Goal: Task Accomplishment & Management: Use online tool/utility

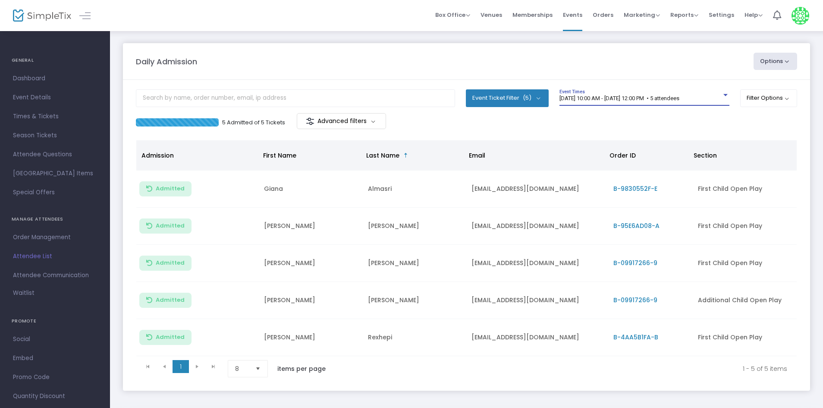
click at [679, 95] on span "[DATE] 10:00 AM - [DATE] 12:00 PM • 5 attendees" at bounding box center [619, 98] width 120 height 6
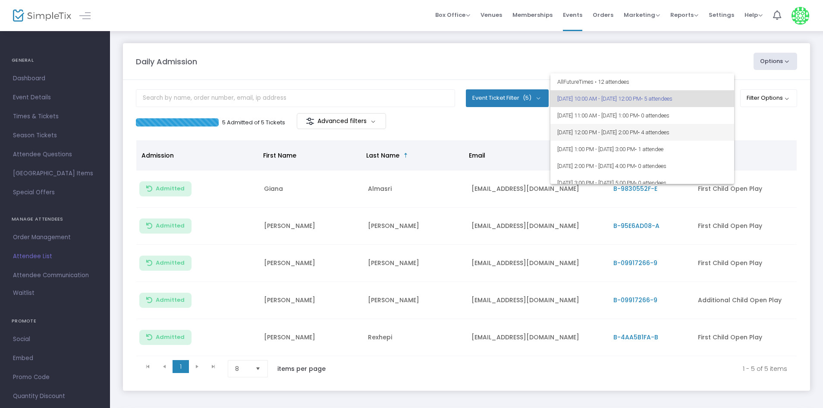
click at [685, 136] on span "8/23/2025 @ 12:00 PM - 8/23/2025 @ 2:00 PM • 4 attendees" at bounding box center [642, 132] width 170 height 17
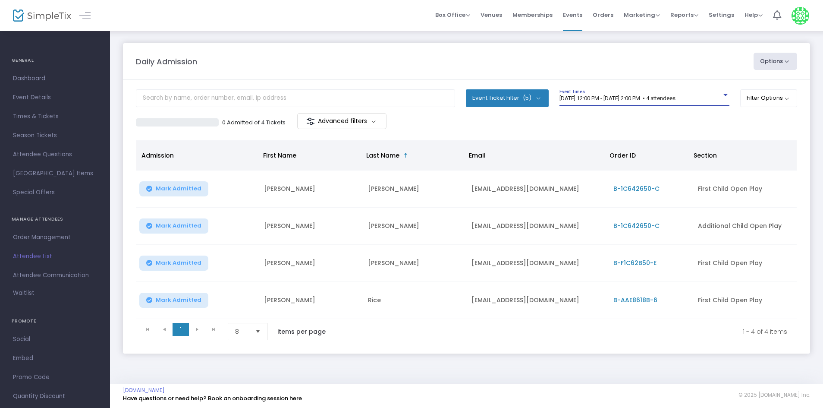
click at [677, 102] on div "8/23/2025 @ 12:00 PM - 8/23/2025 @ 2:00 PM • 4 attendees Event Times" at bounding box center [644, 97] width 170 height 16
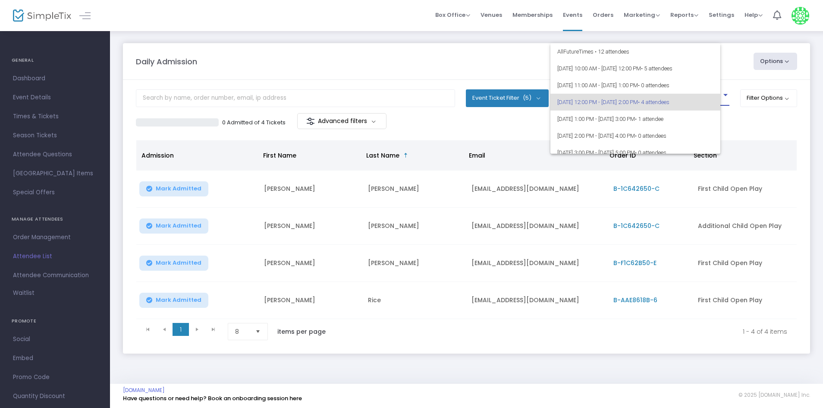
scroll to position [4, 0]
click at [756, 138] on div at bounding box center [411, 204] width 823 height 408
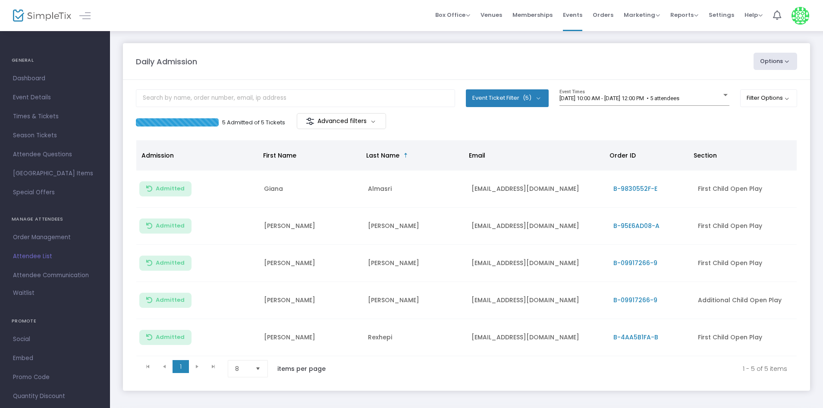
click at [727, 85] on m-panel-content "Event Ticket Filter (5) Select All First Child Open Play Additional Child Open …" at bounding box center [466, 235] width 687 height 311
click at [673, 113] on div "[DATE] 10:00 AM - [DATE] 12:00 PM • 5 attendees Event Times" at bounding box center [644, 101] width 170 height 24
click at [679, 100] on span "[DATE] 10:00 AM - [DATE] 12:00 PM • 5 attendees" at bounding box center [619, 98] width 120 height 6
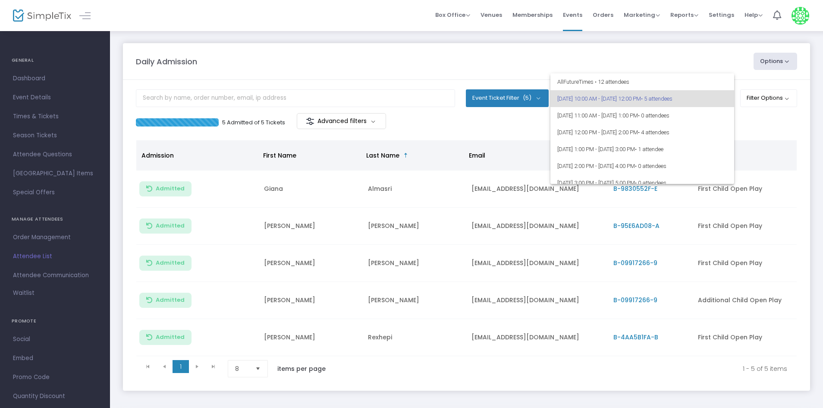
click at [784, 136] on div at bounding box center [411, 204] width 823 height 408
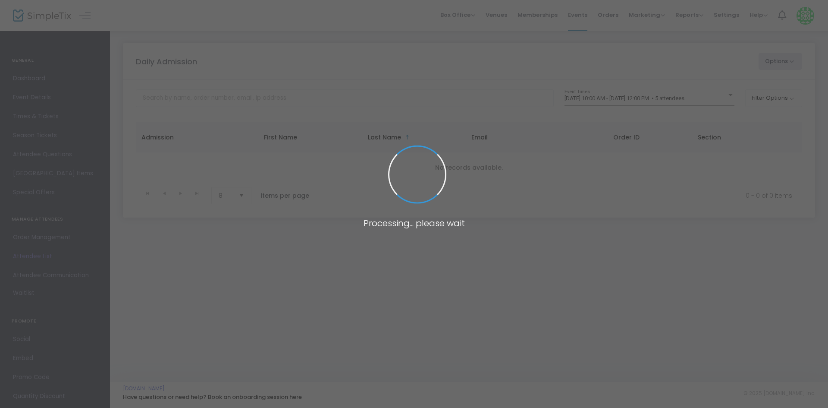
click at [684, 101] on span at bounding box center [414, 204] width 828 height 408
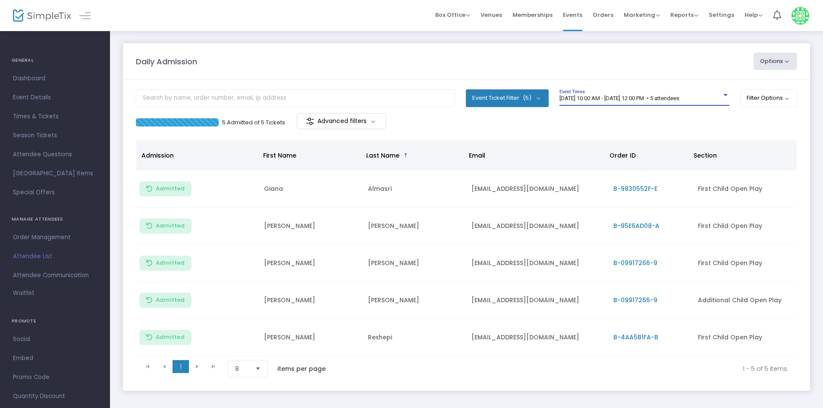
click at [679, 101] on span "[DATE] 10:00 AM - [DATE] 12:00 PM • 5 attendees" at bounding box center [619, 98] width 120 height 6
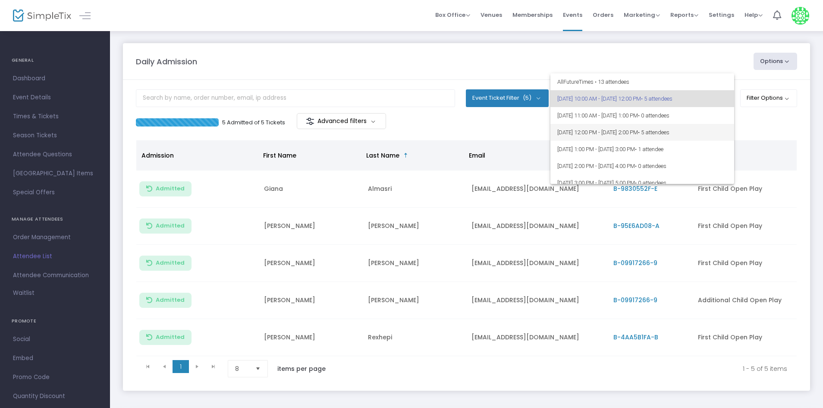
click at [669, 131] on span "• 5 attendees" at bounding box center [653, 132] width 31 height 6
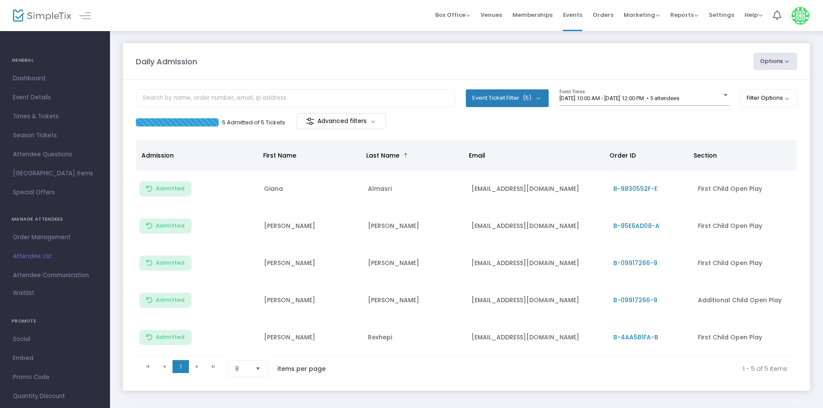
click at [646, 106] on div "[DATE] 10:00 AM - [DATE] 12:00 PM • 5 attendees Event Times" at bounding box center [644, 101] width 170 height 24
click at [646, 105] on div "8/23/2025 @ 10:00 AM - 8/23/2025 @ 12:00 PM • 5 attendees Event Times" at bounding box center [644, 97] width 170 height 16
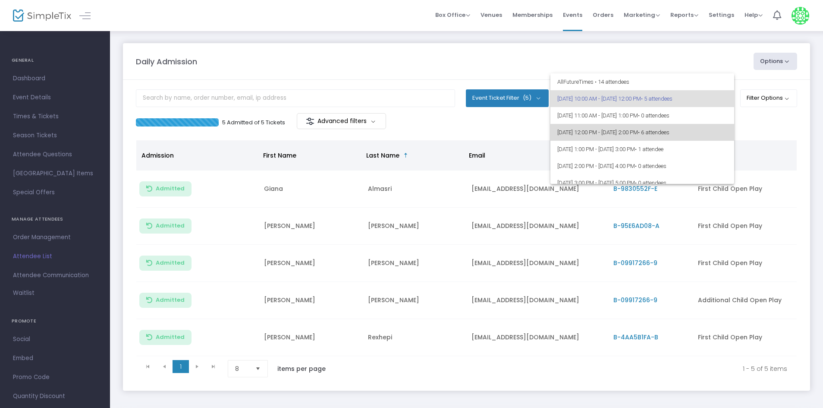
click at [713, 135] on span "8/23/2025 @ 12:00 PM - 8/23/2025 @ 2:00 PM • 6 attendees" at bounding box center [642, 132] width 170 height 17
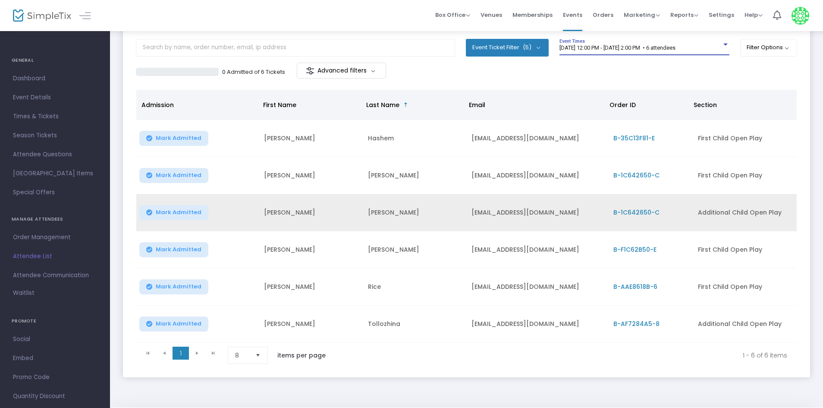
scroll to position [79, 0]
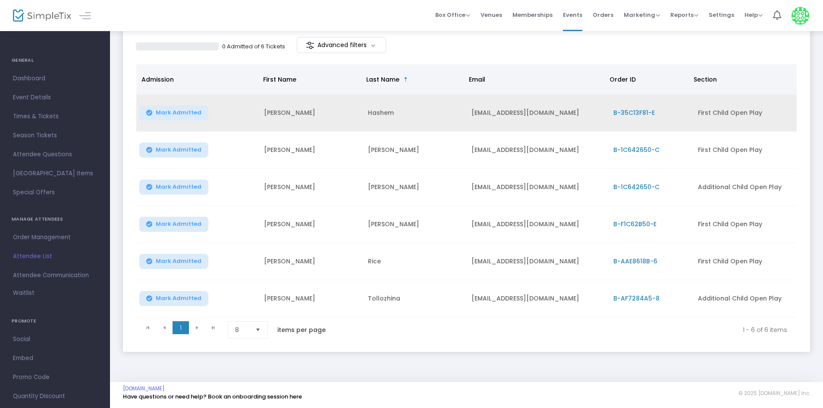
click at [642, 108] on span "B-35C13F81-E" at bounding box center [633, 112] width 41 height 9
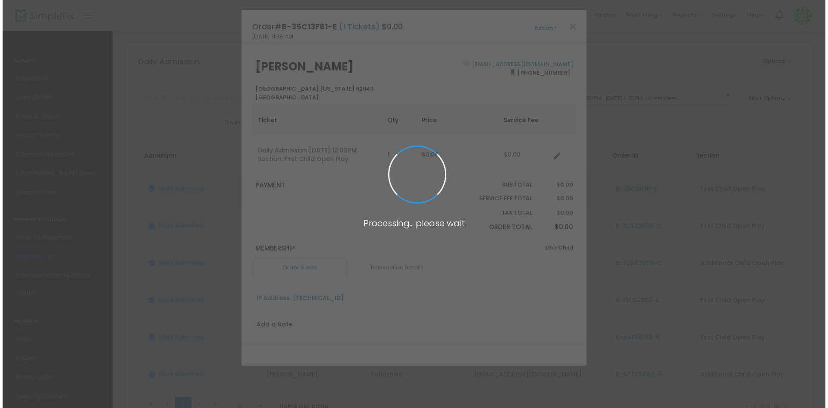
scroll to position [0, 0]
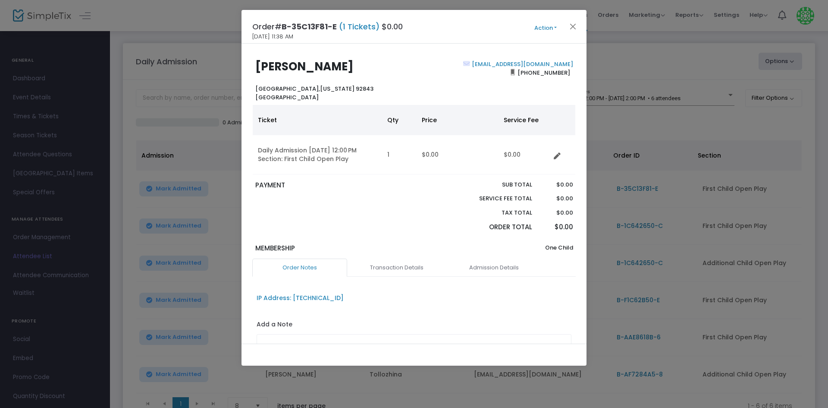
click at [567, 31] on button "Action" at bounding box center [546, 27] width 52 height 9
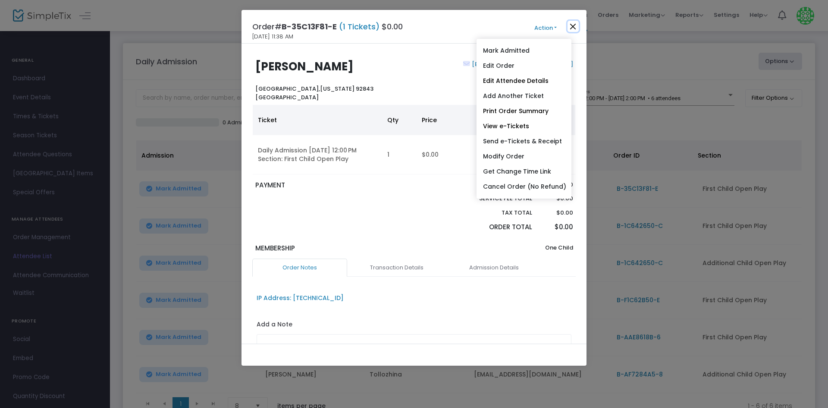
click at [575, 22] on button "Close" at bounding box center [573, 26] width 11 height 11
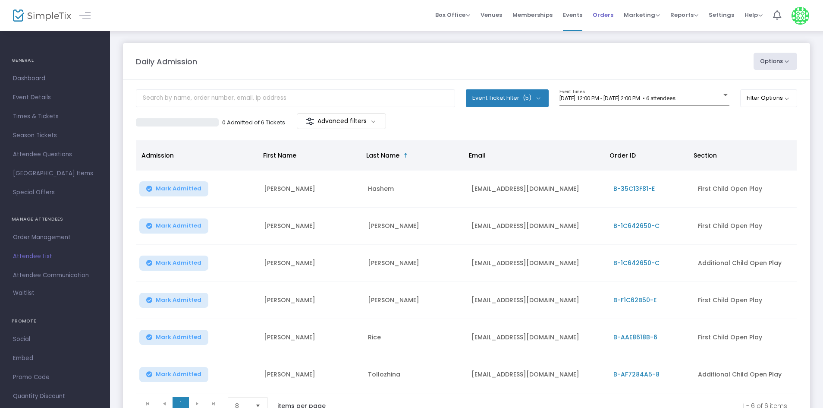
click at [597, 26] on link "Orders" at bounding box center [603, 15] width 21 height 31
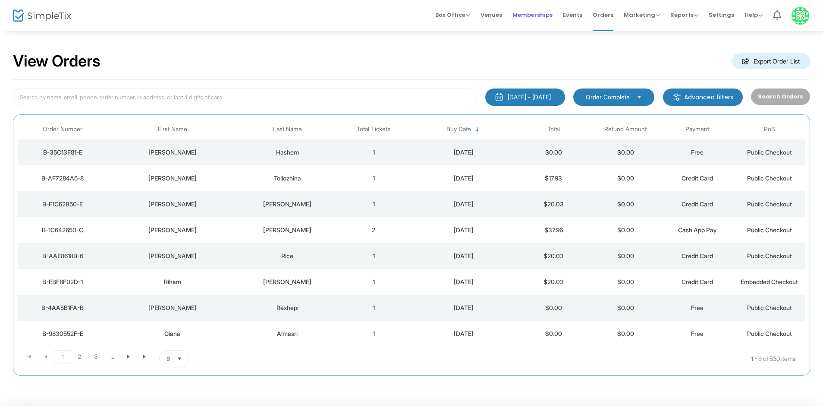
click at [547, 23] on span "Memberships" at bounding box center [532, 15] width 40 height 22
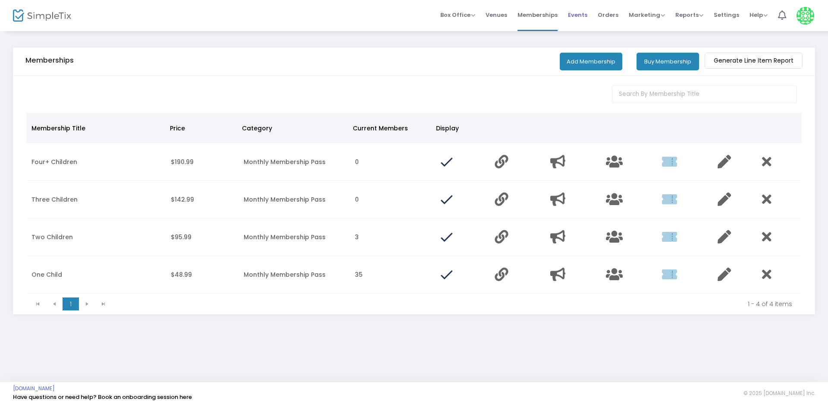
click at [581, 19] on span "Events" at bounding box center [577, 15] width 19 height 22
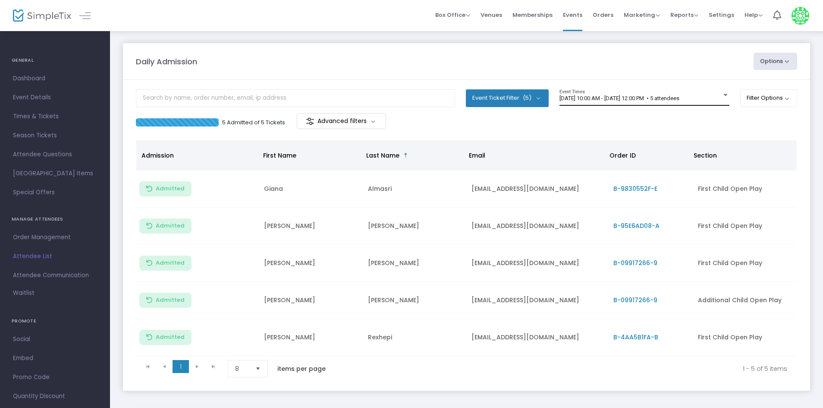
click at [588, 99] on span "8/23/2025 @ 10:00 AM - 8/23/2025 @ 12:00 PM • 5 attendees" at bounding box center [619, 98] width 120 height 6
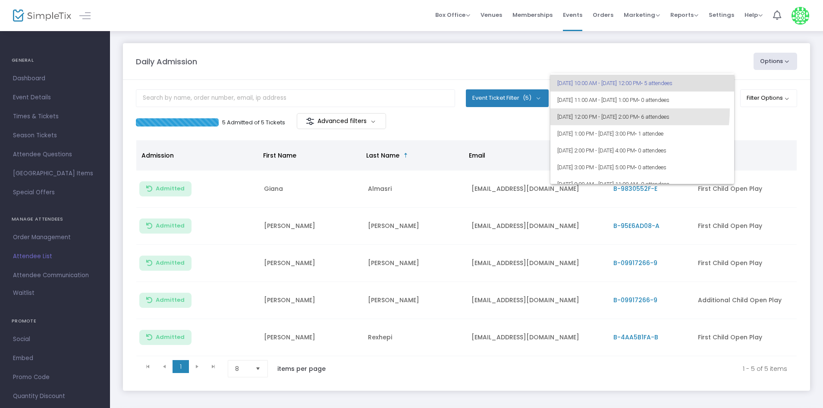
scroll to position [15, 0]
click at [575, 122] on span "8/23/2025 @ 12:00 PM - 8/23/2025 @ 2:00 PM • 6 attendees" at bounding box center [642, 117] width 170 height 17
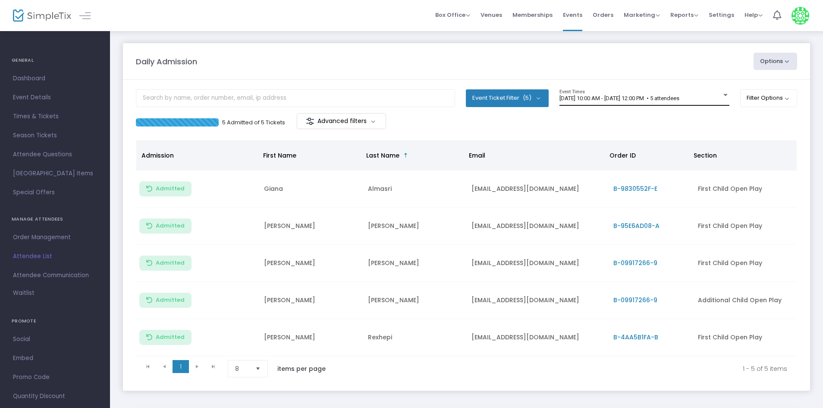
click at [614, 100] on span "[DATE] 10:00 AM - [DATE] 12:00 PM • 5 attendees" at bounding box center [619, 98] width 120 height 6
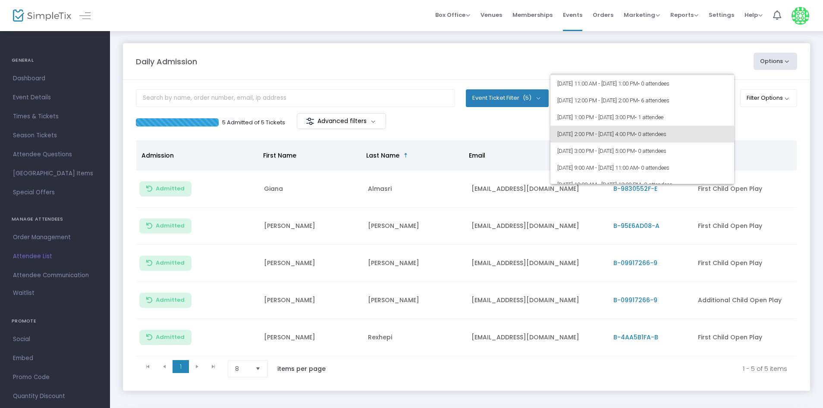
scroll to position [31, 0]
click at [636, 101] on span "[DATE] 12:00 PM - [DATE] 2:00 PM • 6 attendees" at bounding box center [642, 100] width 170 height 17
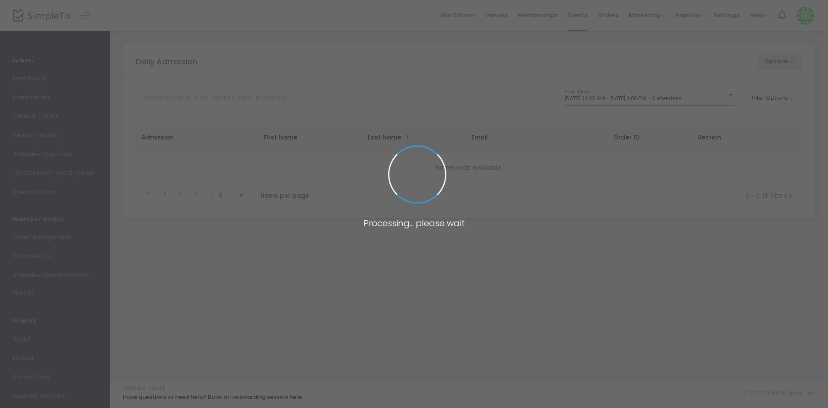
click at [660, 88] on span at bounding box center [414, 204] width 828 height 408
click at [655, 99] on span at bounding box center [414, 204] width 828 height 408
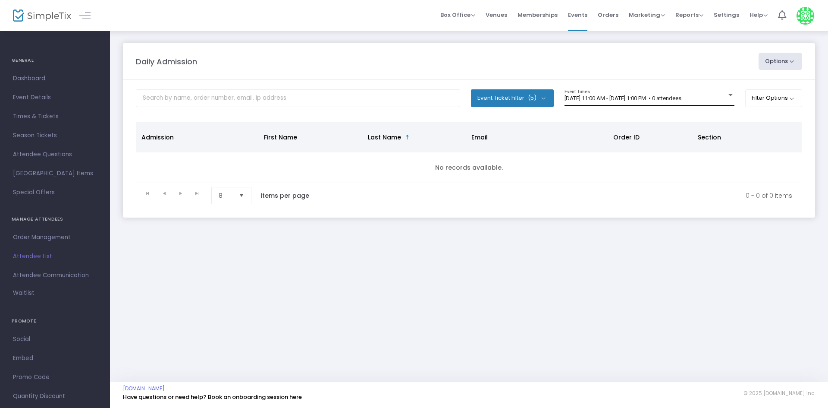
click at [661, 100] on span "[DATE] 11:00 AM - [DATE] 1:00 PM • 0 attendees" at bounding box center [623, 98] width 117 height 6
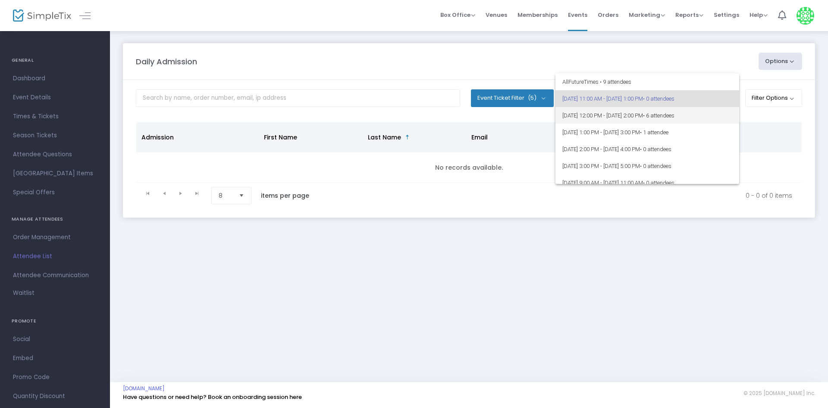
click at [640, 122] on span "[DATE] 12:00 PM - [DATE] 2:00 PM • 6 attendees" at bounding box center [647, 115] width 170 height 17
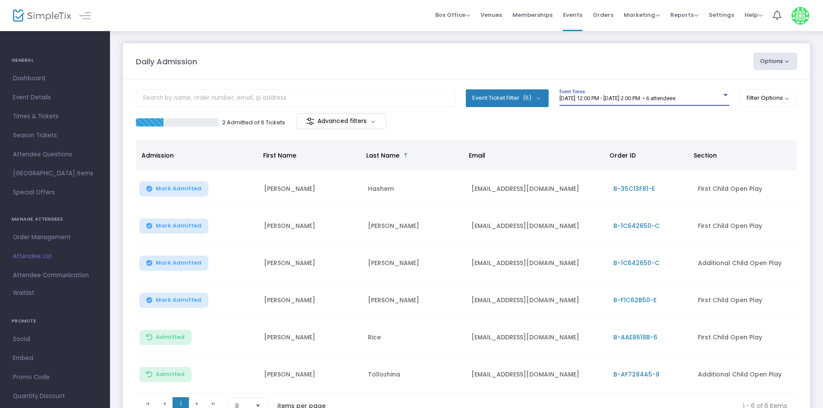
click at [180, 227] on span "Mark Admitted" at bounding box center [179, 225] width 46 height 7
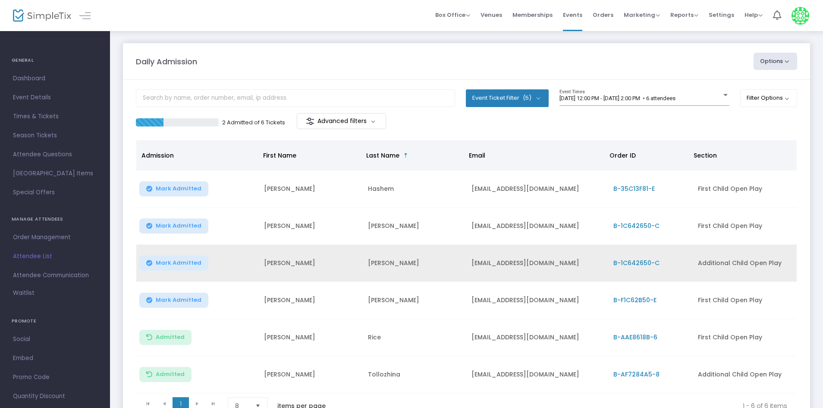
click at [177, 257] on button "Mark Admitted" at bounding box center [173, 262] width 69 height 15
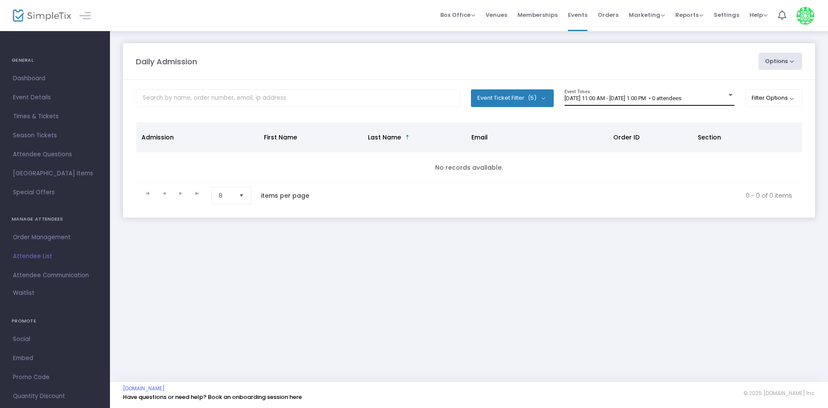
click at [694, 94] on div "[DATE] 11:00 AM - [DATE] 1:00 PM • 0 attendees Event Times" at bounding box center [650, 97] width 170 height 16
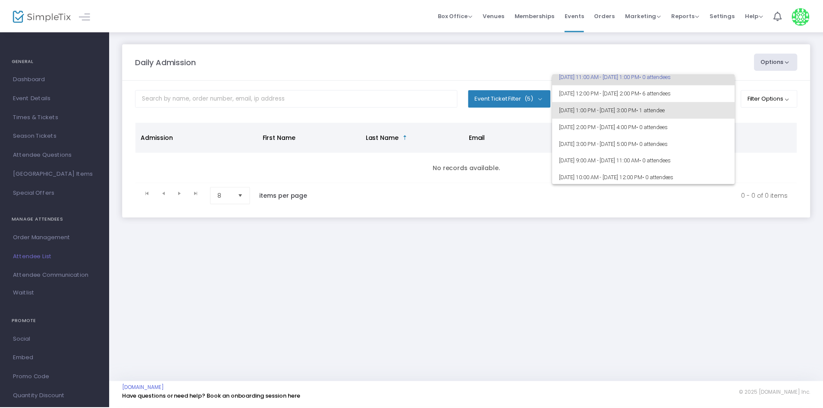
scroll to position [22, 0]
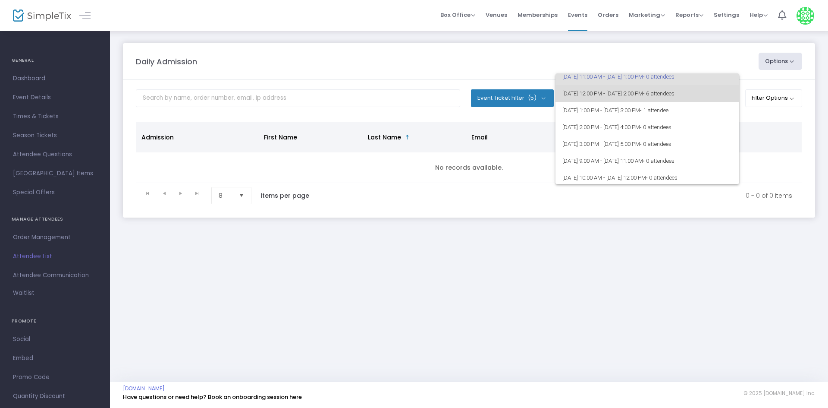
click at [675, 96] on span "• 6 attendees" at bounding box center [658, 93] width 31 height 6
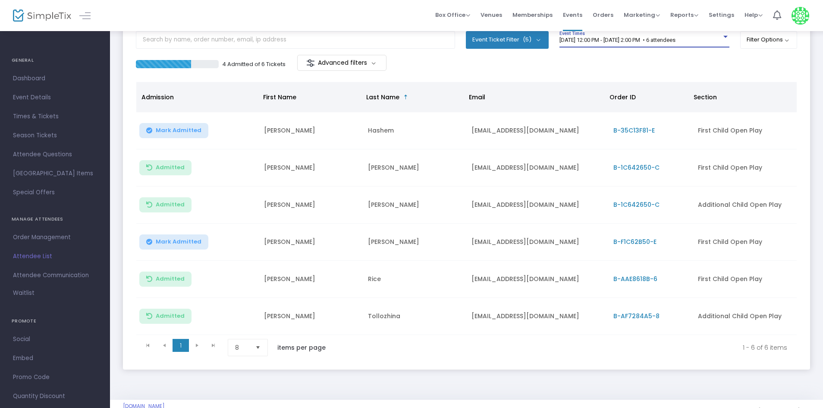
scroll to position [59, 0]
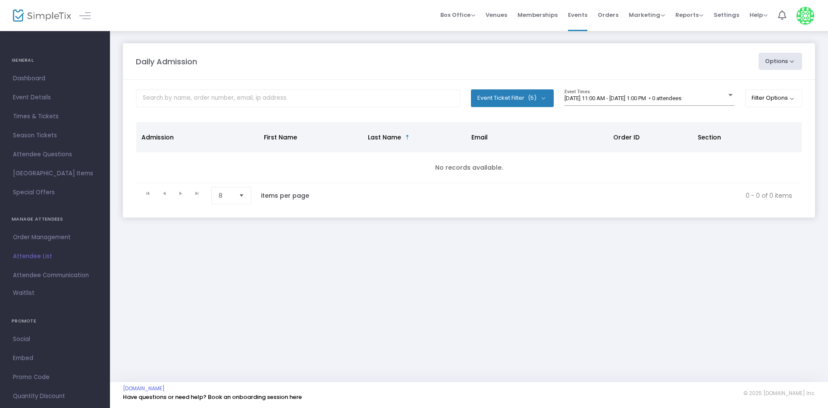
click at [615, 111] on div "[DATE] 11:00 AM - [DATE] 1:00 PM • 0 attendees Event Times" at bounding box center [650, 101] width 170 height 24
click at [622, 102] on div "8/23/2025 @ 11:00 AM - 8/23/2025 @ 1:00 PM • 0 attendees Event Times" at bounding box center [650, 97] width 170 height 16
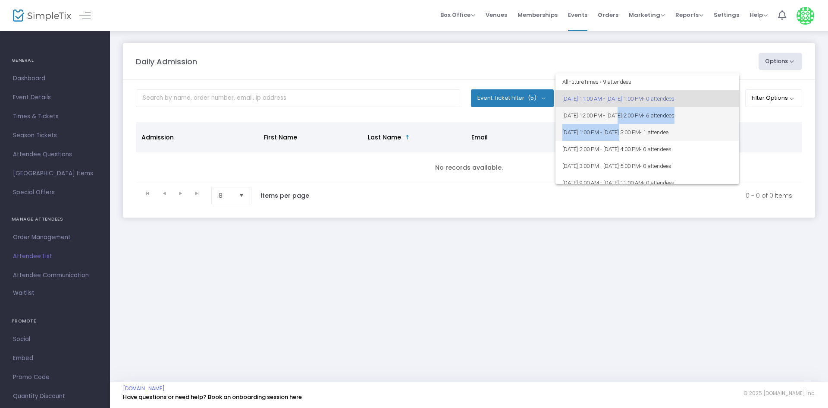
drag, startPoint x: 622, startPoint y: 124, endPoint x: 622, endPoint y: 118, distance: 6.0
click at [622, 118] on div "All Future Times • 9 attendees 8/23/2025 @ 11:00 AM - 8/23/2025 @ 1:00 PM • 0 a…" at bounding box center [648, 128] width 184 height 110
click at [622, 118] on span "[DATE] 12:00 PM - [DATE] 2:00 PM • 6 attendees" at bounding box center [647, 115] width 170 height 17
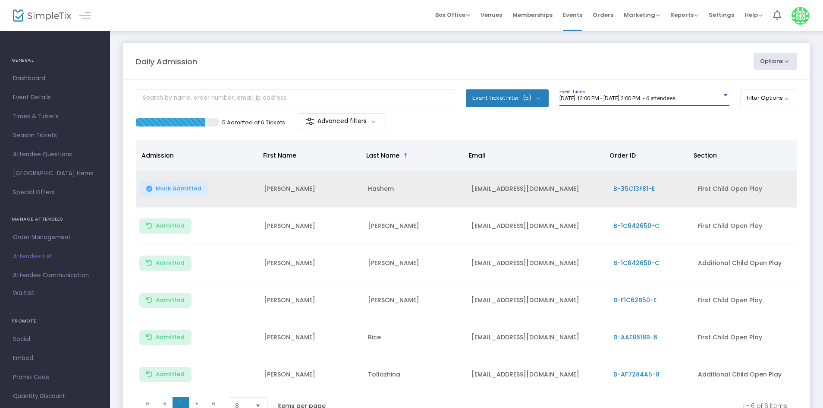
click at [193, 192] on span "Mark Admitted" at bounding box center [179, 188] width 46 height 7
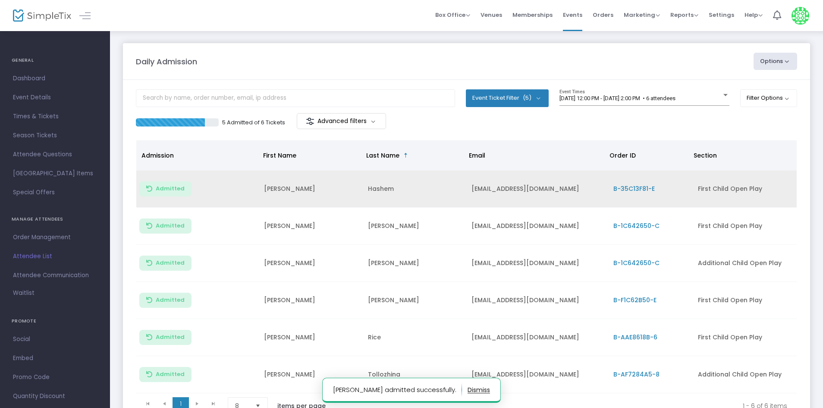
click at [667, 87] on m-panel-content "Event Ticket Filter (5) Select All First Child Open Play Additional Child Open …" at bounding box center [466, 254] width 687 height 348
click at [667, 93] on div "[DATE] 12:00 PM - [DATE] 2:00 PM • 6 attendees Event Times" at bounding box center [644, 97] width 170 height 16
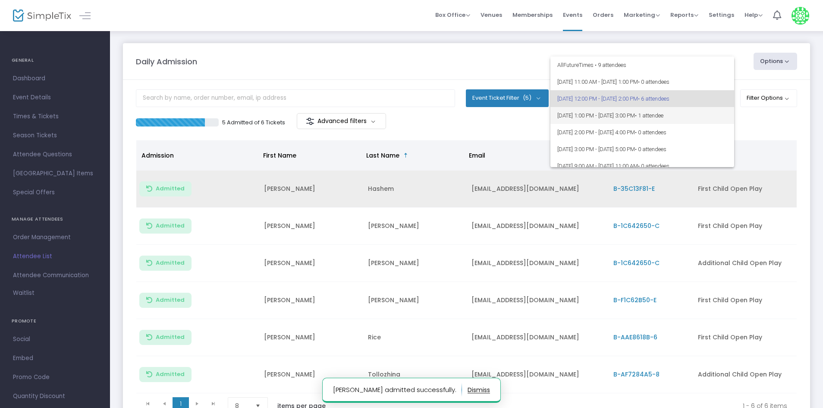
click at [703, 112] on span "8/23/2025 @ 1:00 PM - 8/23/2025 @ 3:00 PM • 1 attendee" at bounding box center [642, 115] width 170 height 17
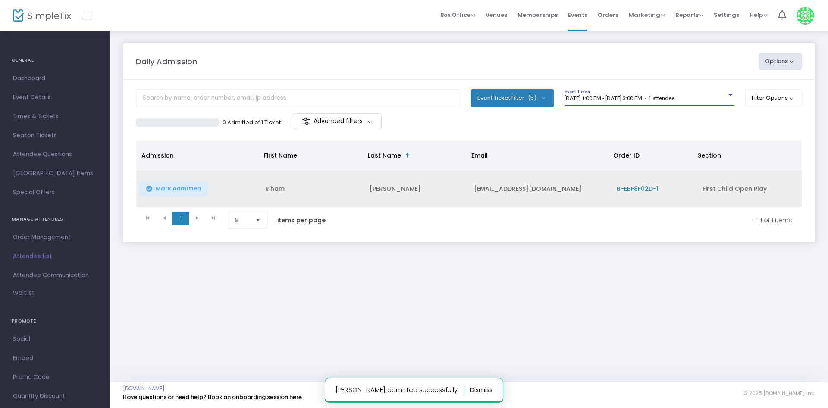
click at [697, 88] on m-panel-content "Event Ticket Filter (5) Select All First Child Open Play Additional Child Open …" at bounding box center [469, 161] width 692 height 162
click at [690, 92] on div "8/23/2025 @ 1:00 PM - 8/23/2025 @ 3:00 PM • 1 attendee Event Times" at bounding box center [650, 97] width 170 height 16
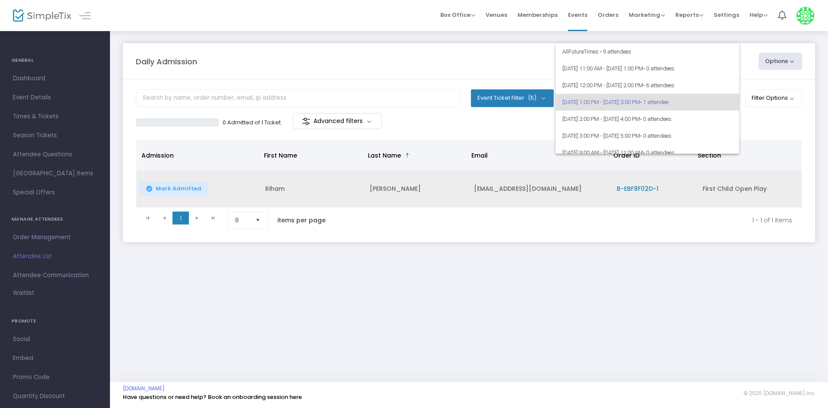
click at [568, 241] on div at bounding box center [414, 204] width 828 height 408
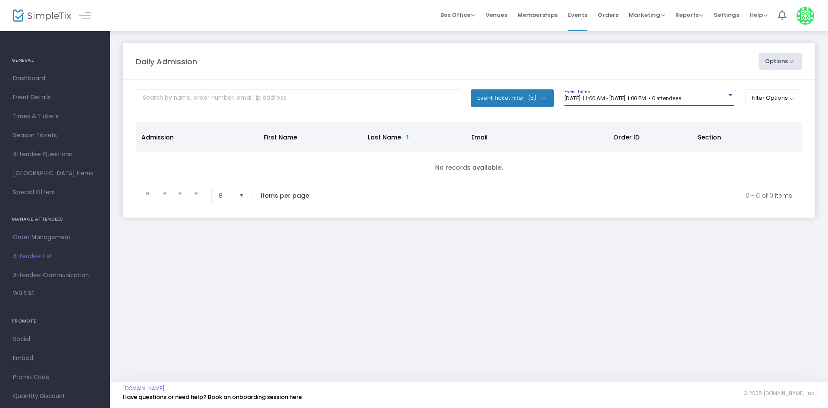
click at [681, 97] on span "[DATE] 11:00 AM - [DATE] 1:00 PM • 0 attendees" at bounding box center [623, 98] width 117 height 6
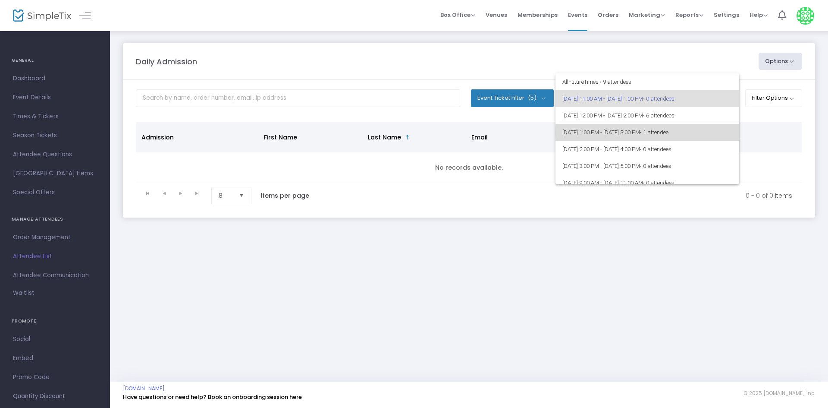
click at [709, 132] on span "8/23/2025 @ 1:00 PM - 8/23/2025 @ 3:00 PM • 1 attendee" at bounding box center [647, 132] width 170 height 17
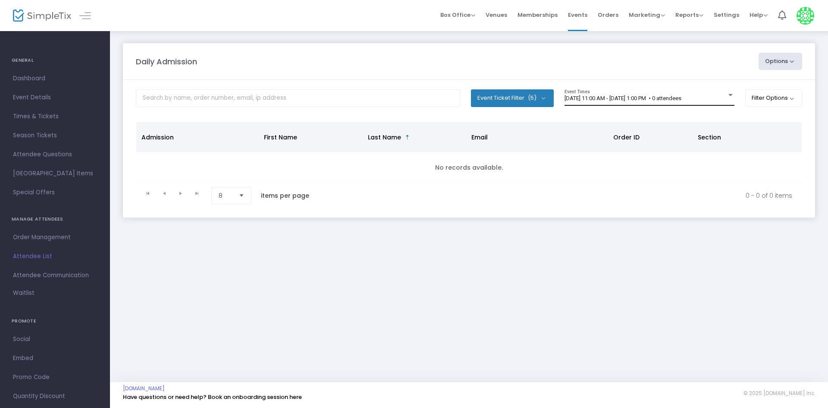
click at [681, 101] on span "[DATE] 11:00 AM - [DATE] 1:00 PM • 0 attendees" at bounding box center [623, 98] width 117 height 6
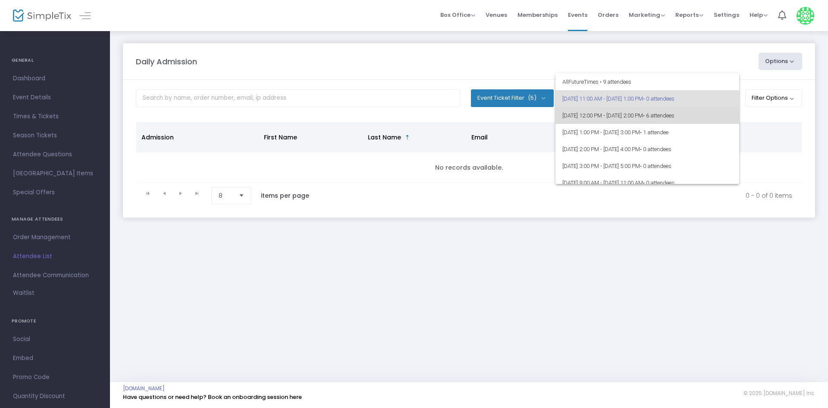
click at [714, 117] on span "[DATE] 12:00 PM - [DATE] 2:00 PM • 6 attendees" at bounding box center [647, 115] width 170 height 17
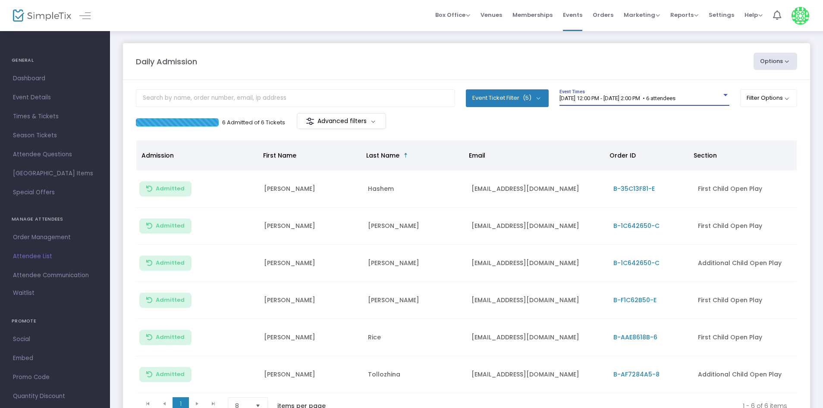
click at [673, 102] on div "[DATE] 12:00 PM - [DATE] 2:00 PM • 6 attendees Event Times" at bounding box center [644, 97] width 170 height 16
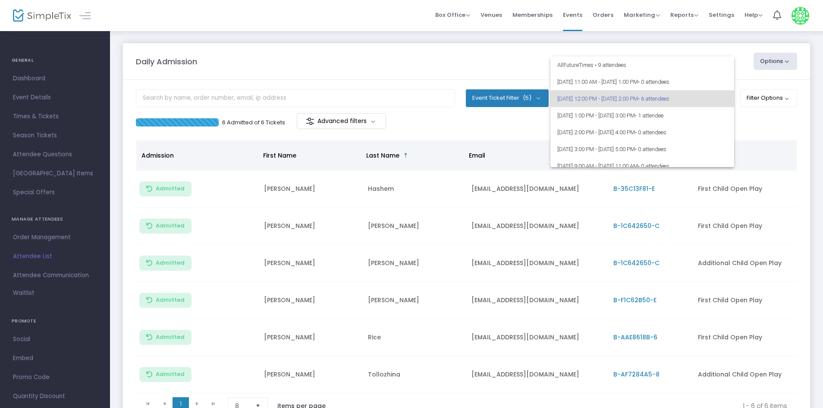
click at [780, 120] on div at bounding box center [411, 204] width 823 height 408
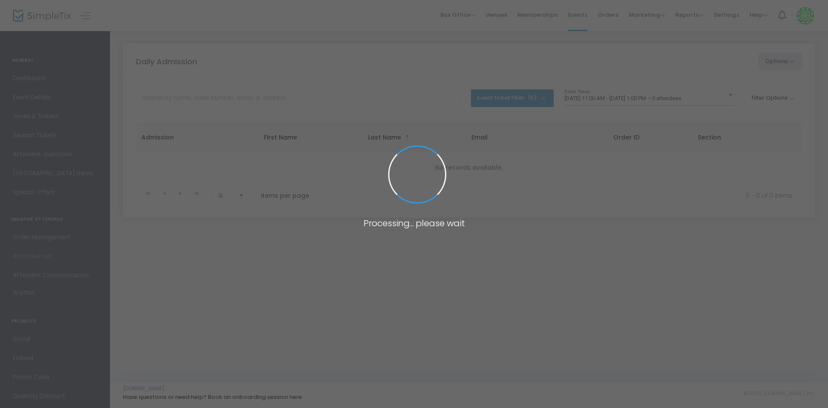
click at [682, 100] on span at bounding box center [414, 204] width 828 height 408
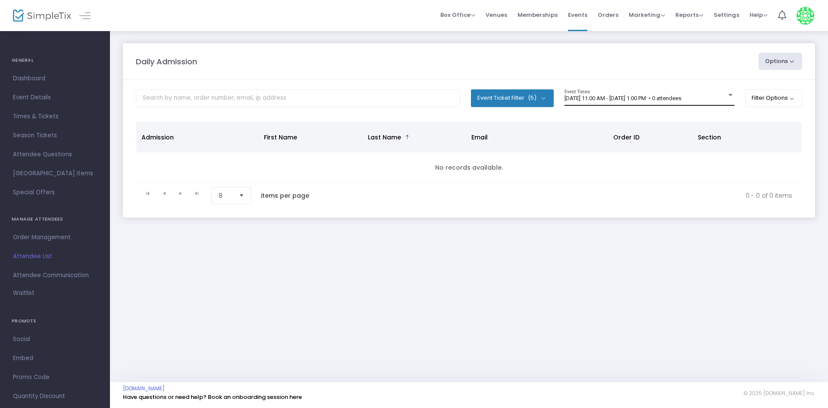
click at [681, 97] on span "[DATE] 11:00 AM - [DATE] 1:00 PM • 0 attendees" at bounding box center [623, 98] width 117 height 6
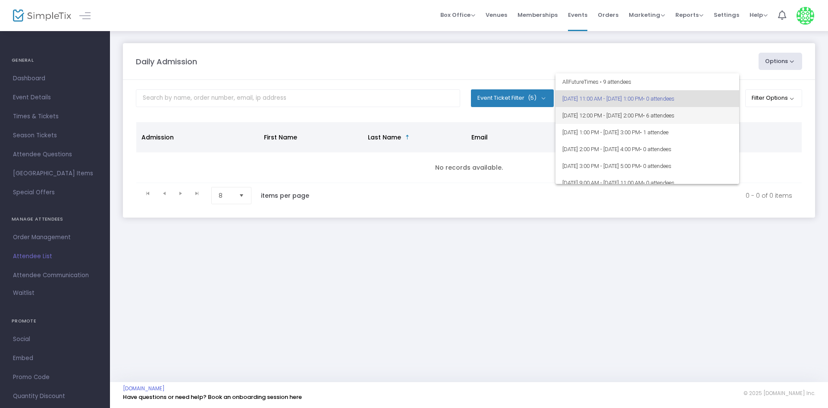
click at [675, 113] on span "• 6 attendees" at bounding box center [658, 115] width 31 height 6
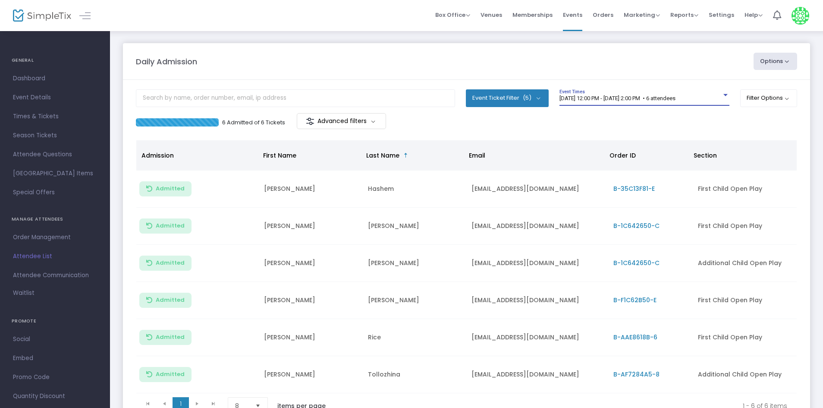
click at [647, 107] on div "8/23/2025 @ 12:00 PM - 8/23/2025 @ 2:00 PM • 6 attendees Event Times" at bounding box center [644, 101] width 170 height 24
click at [650, 99] on span "8/23/2025 @ 12:00 PM - 8/23/2025 @ 2:00 PM • 6 attendees" at bounding box center [617, 98] width 116 height 6
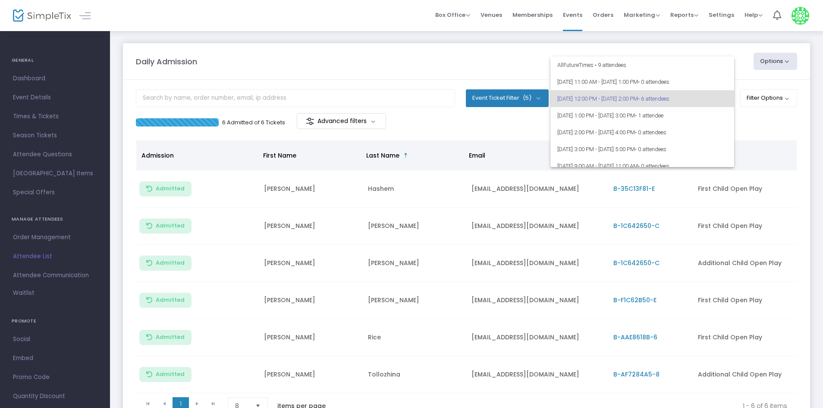
click at [769, 121] on div at bounding box center [411, 204] width 823 height 408
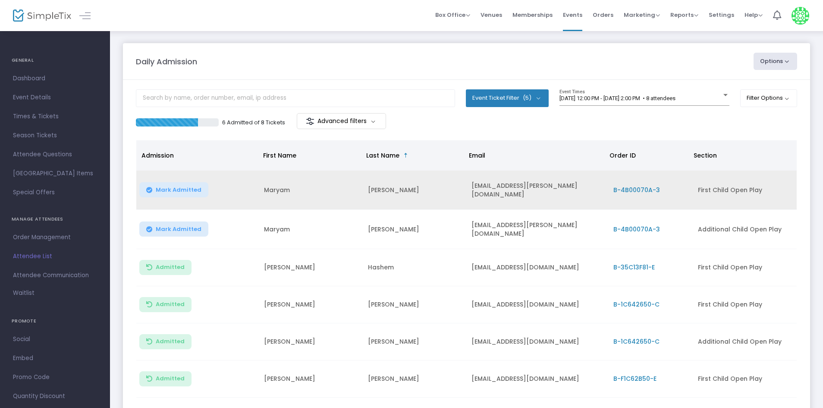
click at [184, 188] on span "Mark Admitted" at bounding box center [179, 189] width 46 height 7
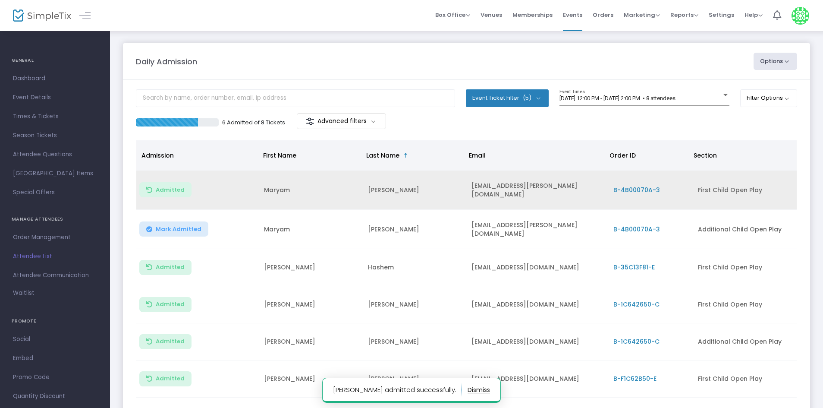
click at [197, 229] on button "Mark Admitted" at bounding box center [173, 228] width 69 height 15
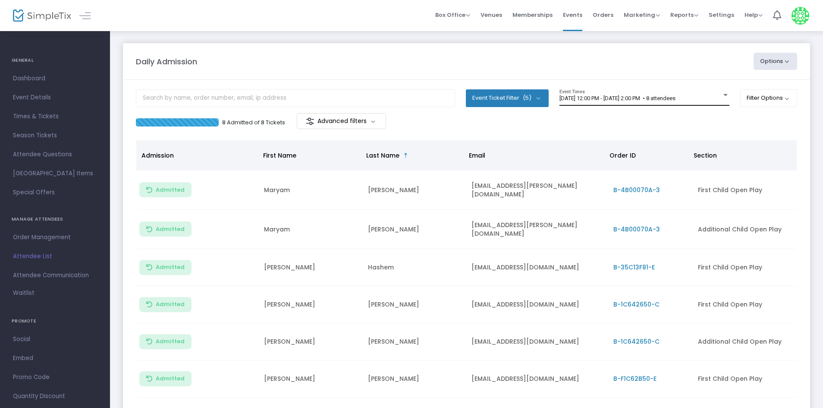
click at [655, 99] on span "[DATE] 12:00 PM - [DATE] 2:00 PM • 8 attendees" at bounding box center [617, 98] width 116 height 6
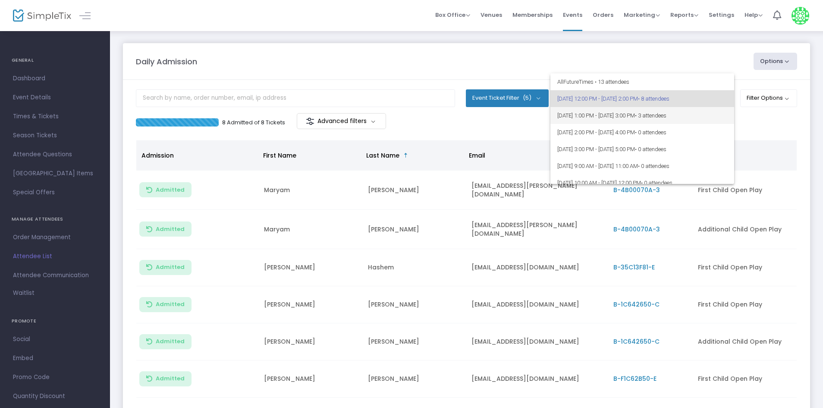
click at [604, 115] on span "8/23/2025 @ 1:00 PM - 8/23/2025 @ 3:00 PM • 3 attendees" at bounding box center [642, 115] width 170 height 17
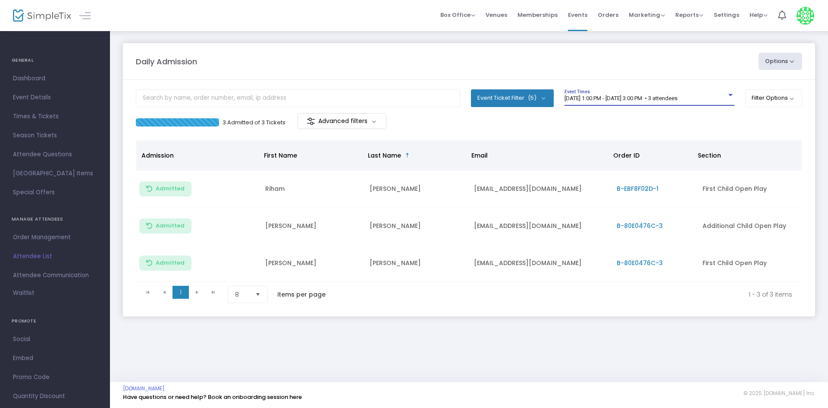
click at [658, 100] on span "[DATE] 1:00 PM - [DATE] 3:00 PM • 3 attendees" at bounding box center [621, 98] width 113 height 6
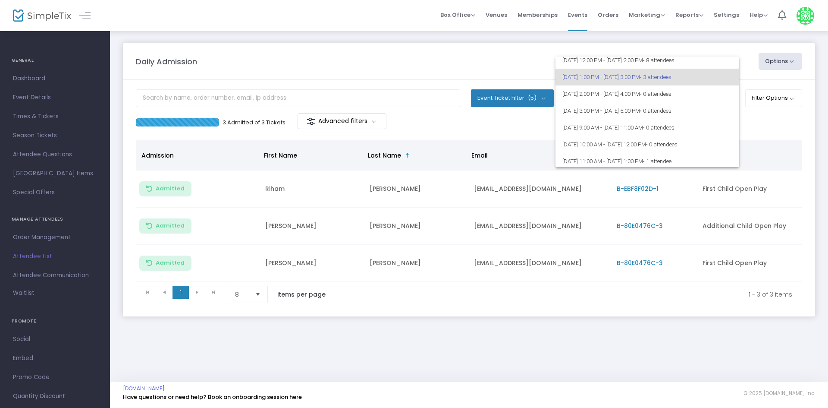
scroll to position [17, 0]
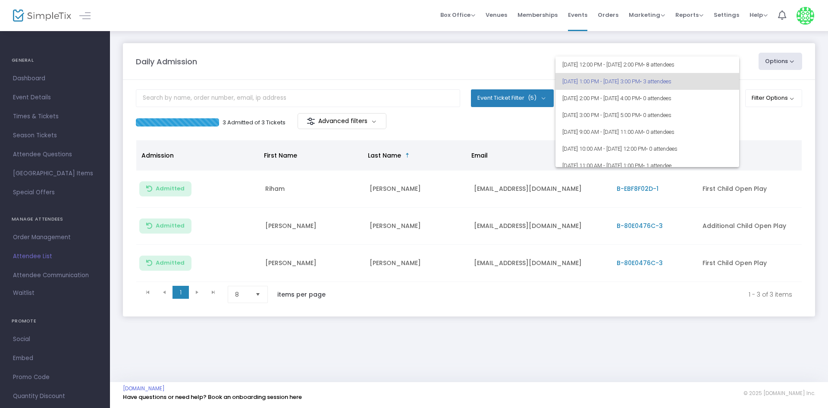
click at [493, 53] on div at bounding box center [414, 204] width 828 height 408
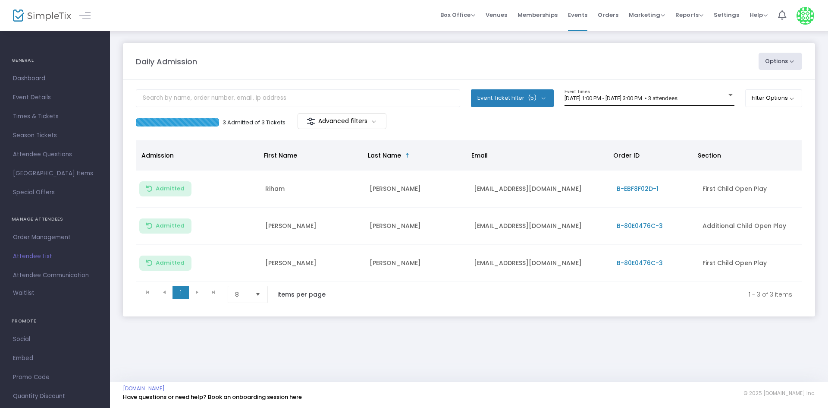
click at [627, 104] on div "[DATE] 1:00 PM - [DATE] 3:00 PM • 3 attendees Event Times" at bounding box center [650, 97] width 170 height 16
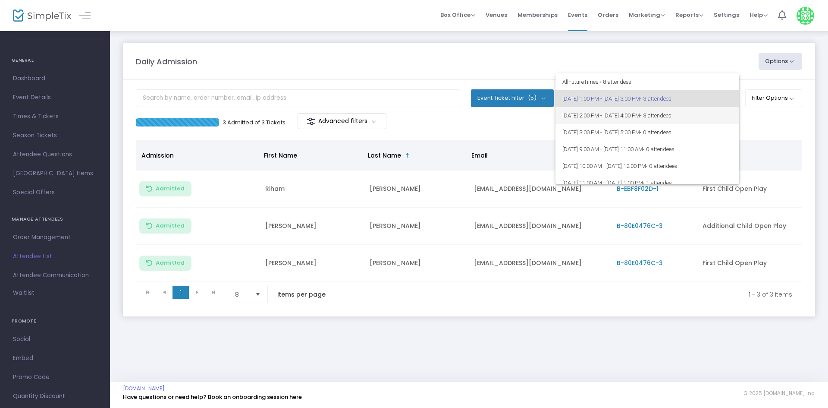
click at [639, 115] on span "[DATE] 2:00 PM - [DATE] 4:00 PM • 3 attendees" at bounding box center [647, 115] width 170 height 17
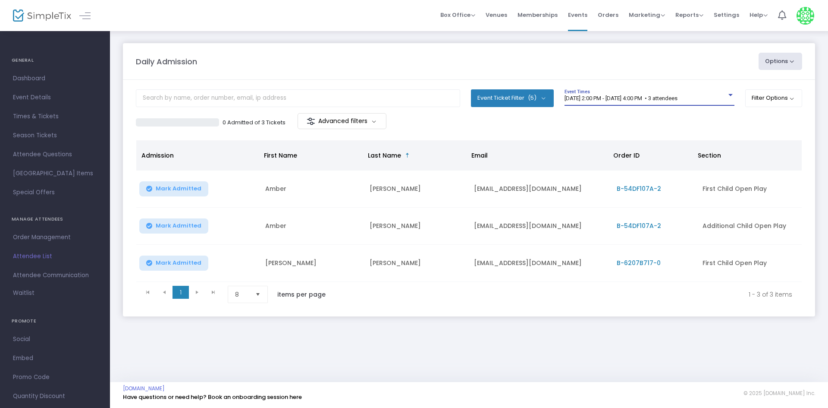
click at [191, 228] on span "Mark Admitted" at bounding box center [179, 225] width 46 height 7
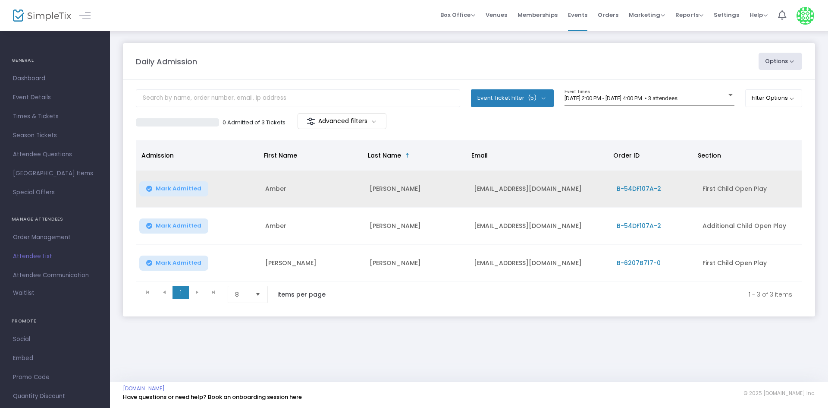
click at [184, 190] on span "Mark Admitted" at bounding box center [179, 188] width 46 height 7
click at [277, 228] on td "Amber" at bounding box center [312, 225] width 104 height 37
copy td "Amber"
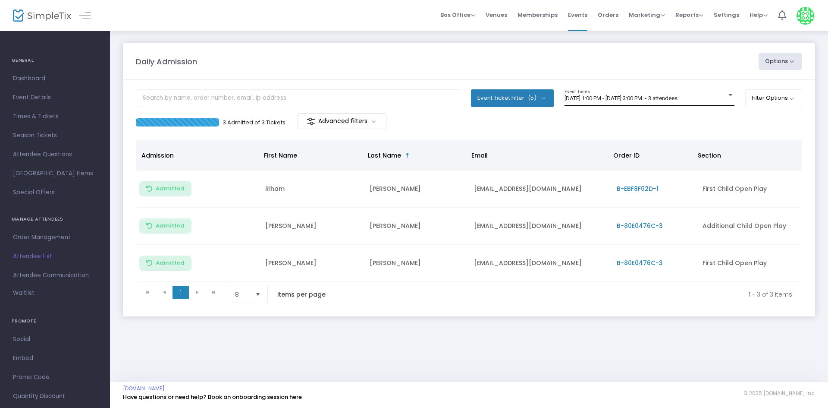
click at [678, 95] on span "8/23/2025 @ 1:00 PM - 8/23/2025 @ 3:00 PM • 3 attendees" at bounding box center [621, 98] width 113 height 6
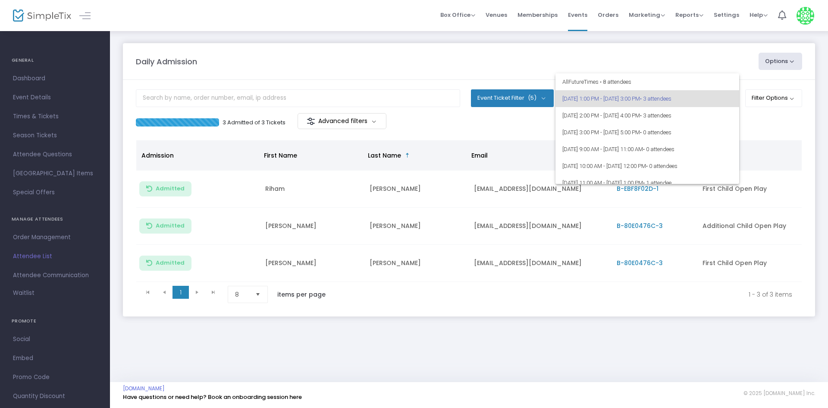
click at [790, 126] on div at bounding box center [414, 204] width 828 height 408
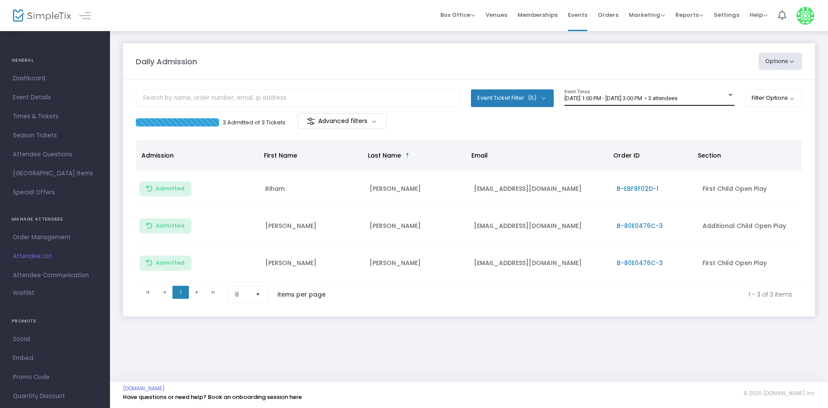
click at [611, 104] on div "8/23/2025 @ 1:00 PM - 8/23/2025 @ 3:00 PM • 3 attendees Event Times" at bounding box center [650, 97] width 170 height 16
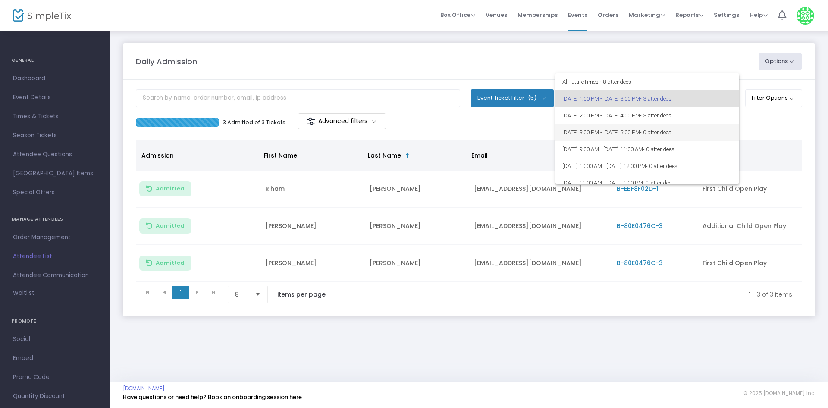
click at [636, 132] on span "8/23/2025 @ 3:00 PM - 8/23/2025 @ 5:00 PM • 0 attendees" at bounding box center [647, 132] width 170 height 17
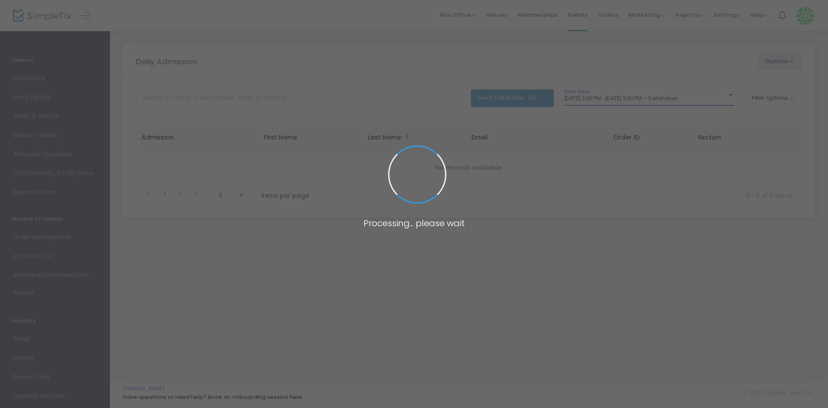
click at [623, 102] on span at bounding box center [414, 204] width 828 height 408
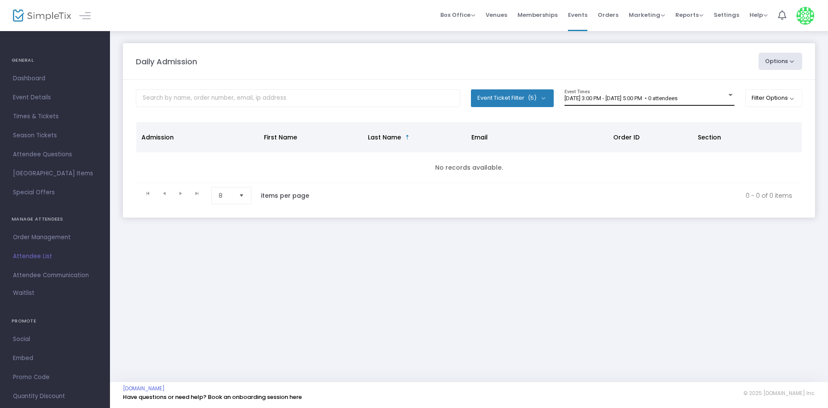
click at [621, 104] on div "8/23/2025 @ 3:00 PM - 8/23/2025 @ 5:00 PM • 0 attendees Event Times" at bounding box center [650, 97] width 170 height 16
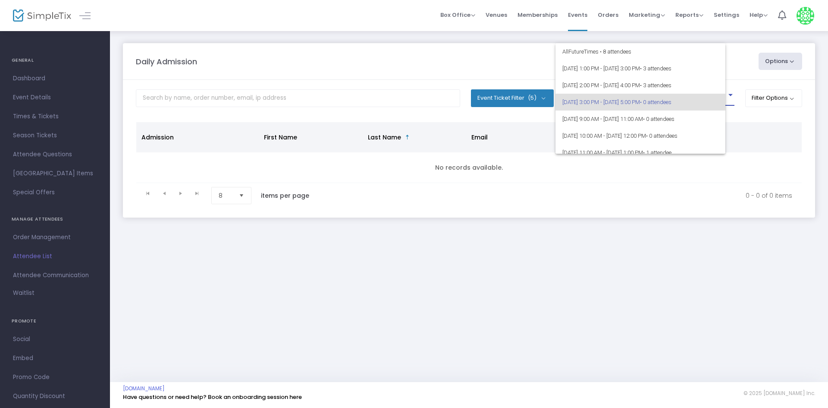
scroll to position [4, 0]
click at [618, 78] on span "8/23/2025 @ 2:00 PM - 8/23/2025 @ 4:00 PM • 3 attendees" at bounding box center [647, 81] width 170 height 17
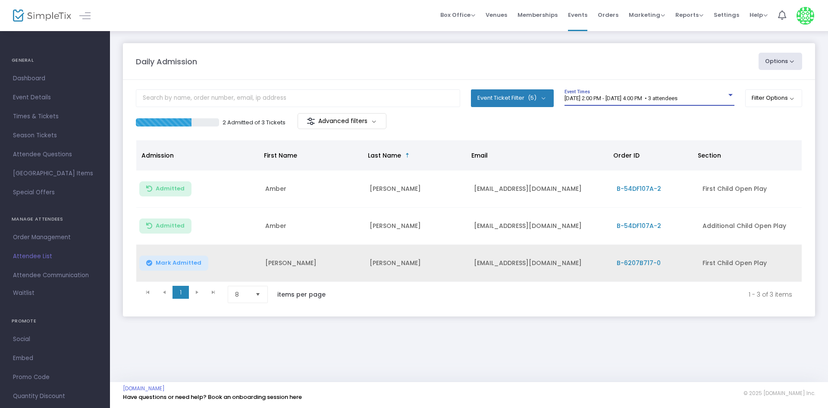
click at [189, 264] on span "Mark Admitted" at bounding box center [179, 262] width 46 height 7
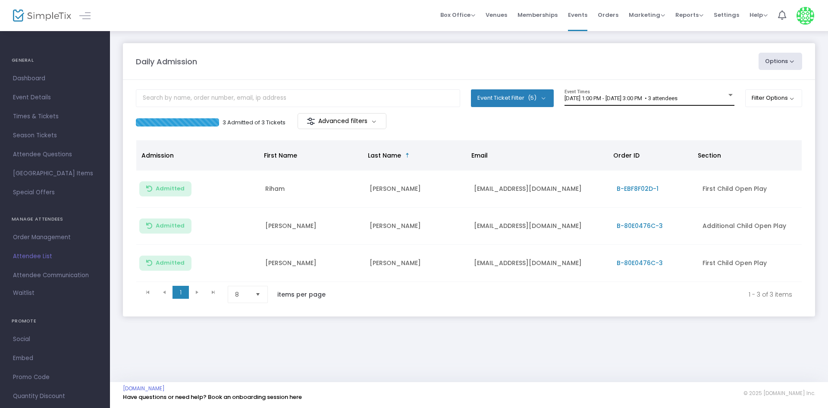
click at [662, 97] on span "[DATE] 1:00 PM - [DATE] 3:00 PM • 3 attendees" at bounding box center [621, 98] width 113 height 6
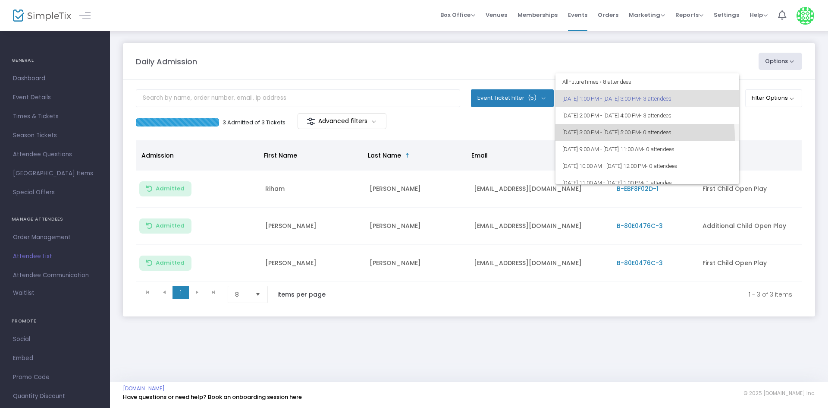
click at [600, 138] on span "[DATE] 3:00 PM - [DATE] 5:00 PM • 0 attendees" at bounding box center [647, 132] width 170 height 17
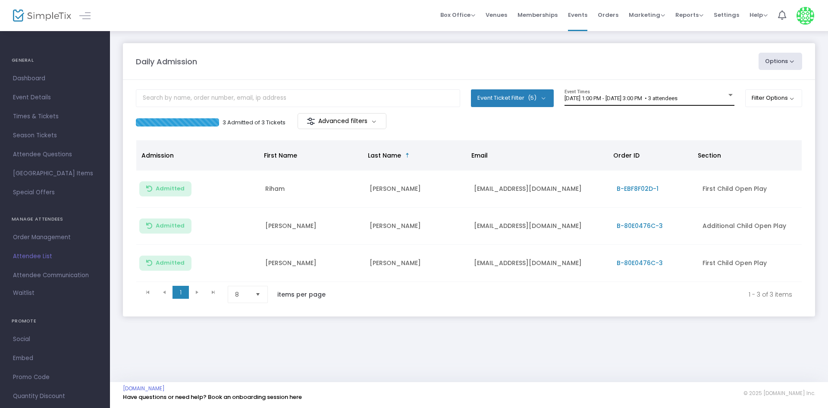
click at [600, 102] on div "8/23/2025 @ 1:00 PM - 8/23/2025 @ 3:00 PM • 3 attendees Event Times" at bounding box center [650, 97] width 170 height 16
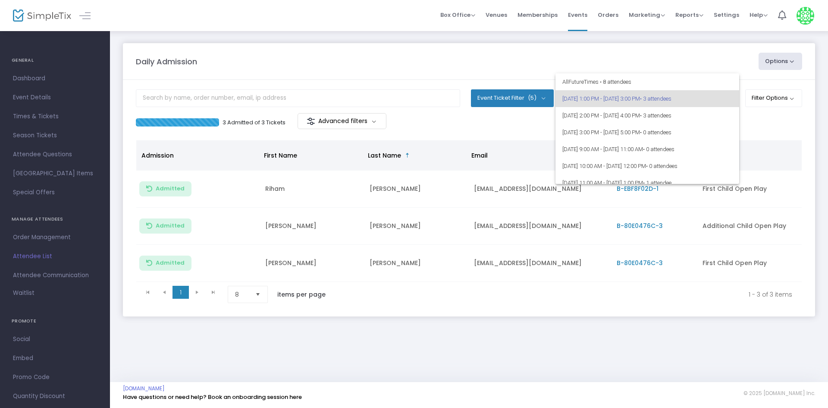
click at [385, 41] on div at bounding box center [414, 204] width 828 height 408
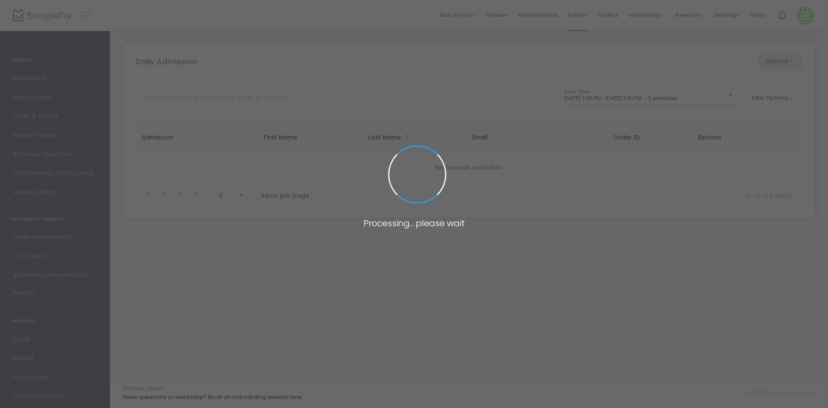
drag, startPoint x: 647, startPoint y: 93, endPoint x: 615, endPoint y: 90, distance: 31.2
click at [615, 90] on span at bounding box center [414, 204] width 828 height 408
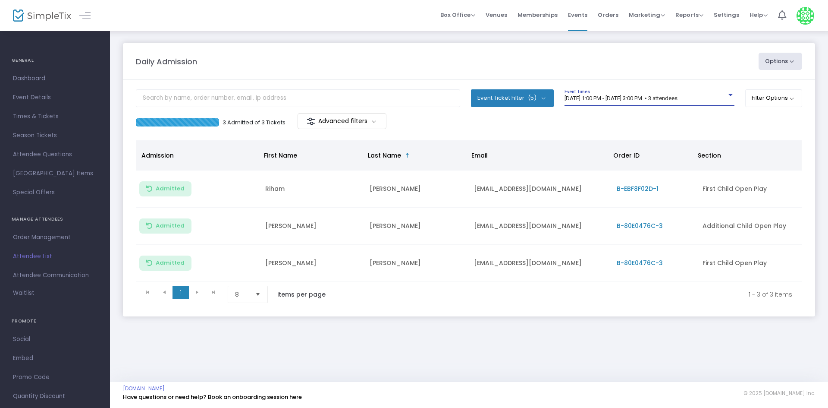
click at [614, 101] on div "8/23/2025 @ 1:00 PM - 8/23/2025 @ 3:00 PM • 3 attendees" at bounding box center [646, 98] width 162 height 6
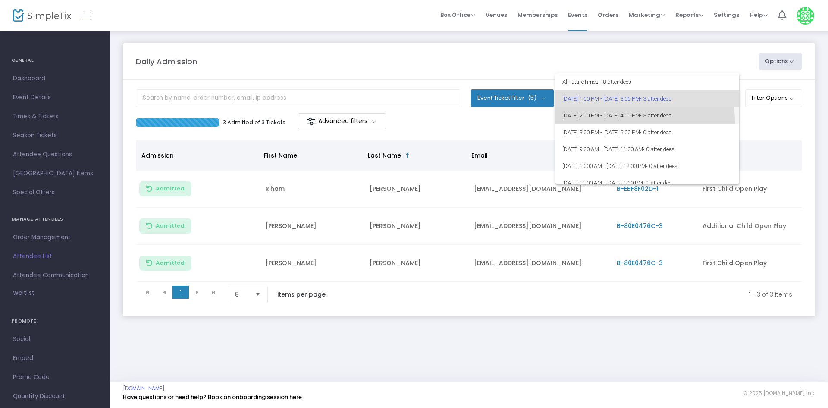
click at [609, 121] on span "8/23/2025 @ 2:00 PM - 8/23/2025 @ 4:00 PM • 3 attendees" at bounding box center [647, 115] width 170 height 17
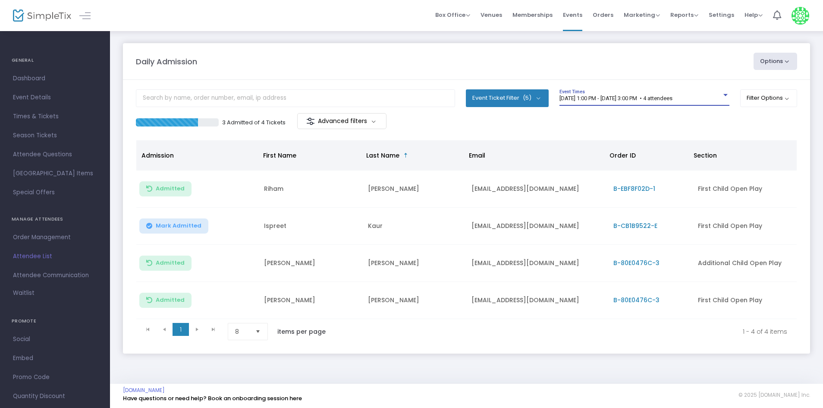
click at [663, 98] on span "[DATE] 1:00 PM - [DATE] 3:00 PM • 4 attendees" at bounding box center [615, 98] width 113 height 6
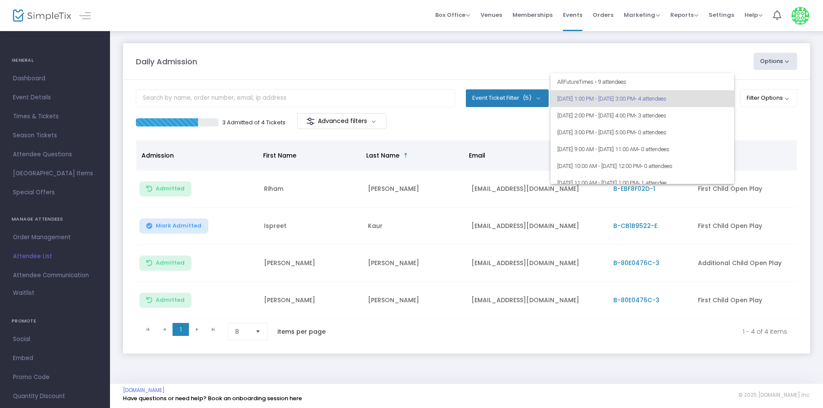
click at [149, 229] on div at bounding box center [411, 204] width 823 height 408
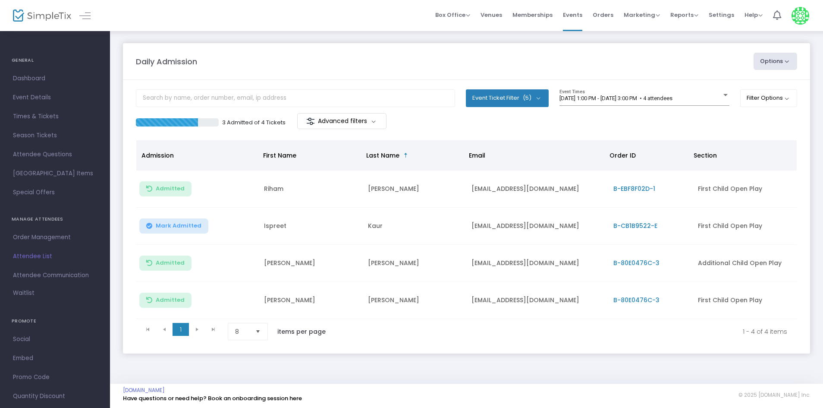
click at [149, 229] on button "Mark Admitted" at bounding box center [173, 225] width 69 height 15
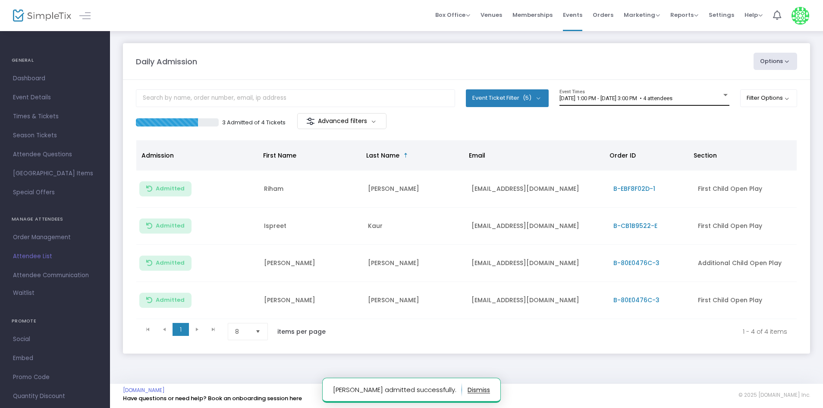
click at [605, 95] on span "8/23/2025 @ 1:00 PM - 8/23/2025 @ 3:00 PM • 4 attendees" at bounding box center [615, 98] width 113 height 6
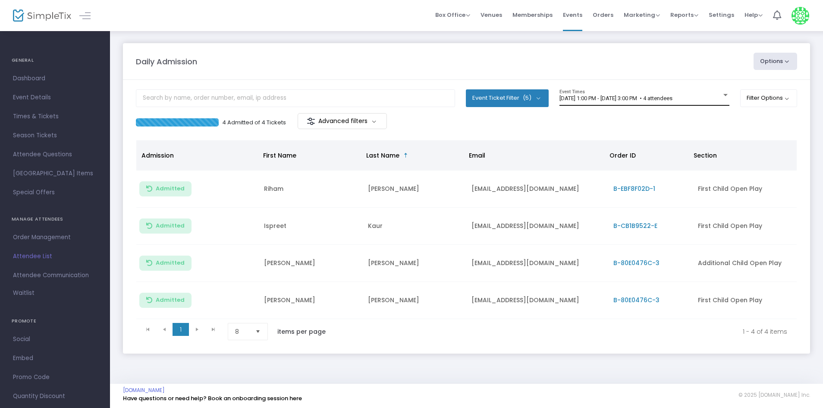
click at [637, 91] on div "[DATE] 1:00 PM - [DATE] 3:00 PM • 4 attendees Event Times" at bounding box center [644, 97] width 170 height 16
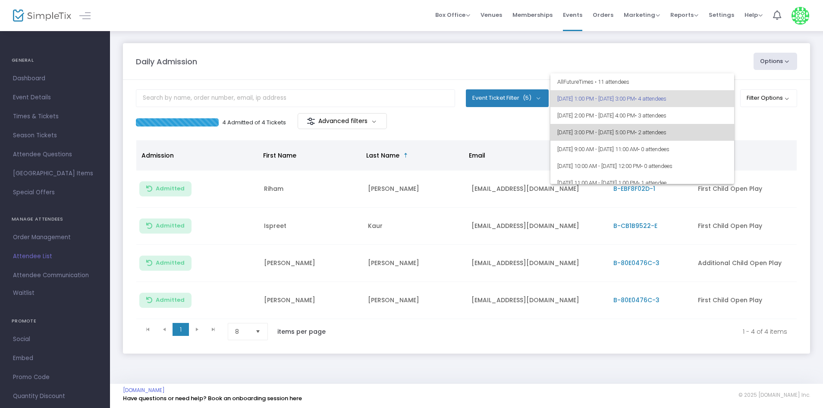
click at [646, 128] on span "[DATE] 3:00 PM - [DATE] 5:00 PM • 2 attendees" at bounding box center [642, 132] width 170 height 17
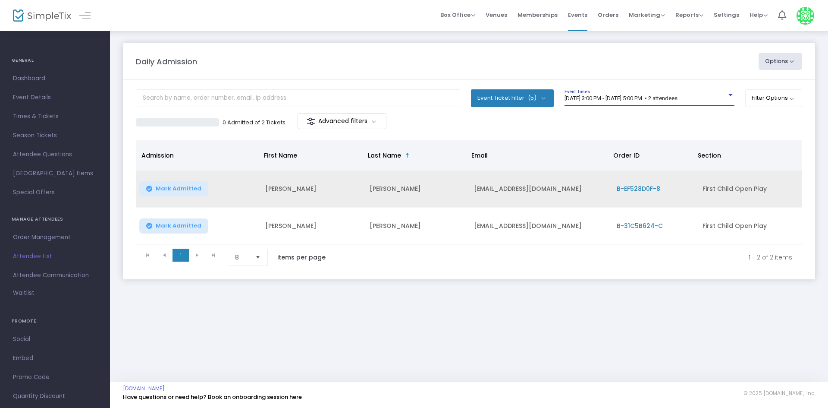
click at [179, 191] on span "Mark Admitted" at bounding box center [179, 188] width 46 height 7
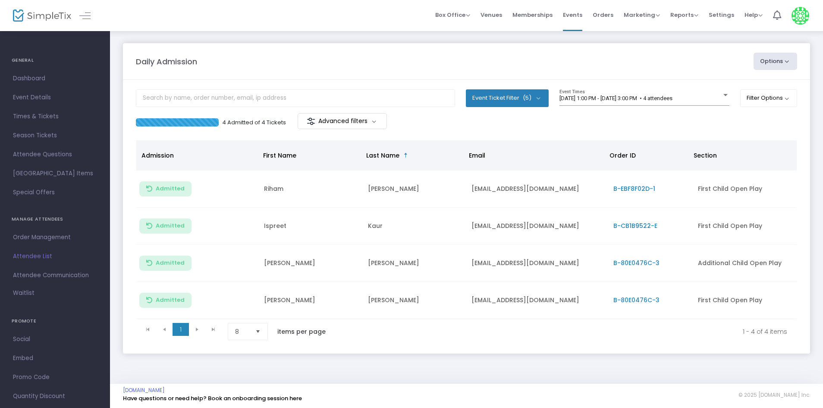
click at [643, 93] on div "[DATE] 1:00 PM - [DATE] 3:00 PM • 4 attendees Event Times" at bounding box center [644, 97] width 170 height 16
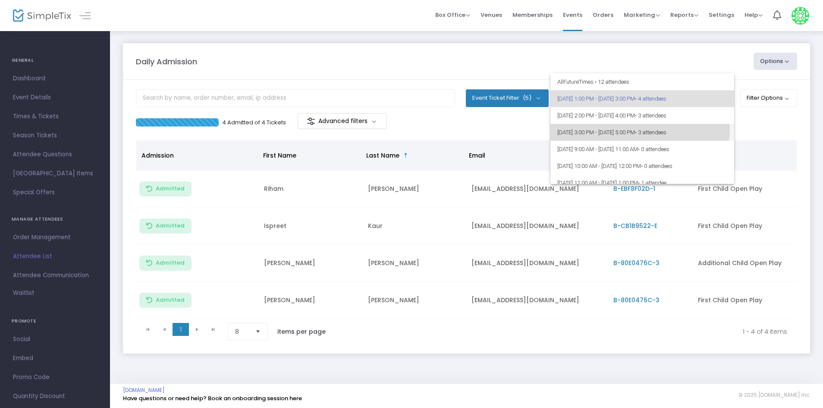
click at [635, 129] on span "8/23/2025 @ 3:00 PM - 8/23/2025 @ 5:00 PM • 3 attendees" at bounding box center [642, 132] width 170 height 17
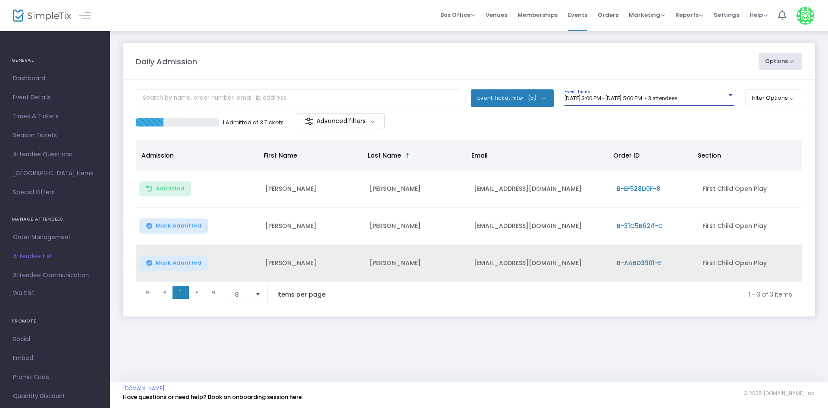
click at [197, 264] on span "Mark Admitted" at bounding box center [179, 262] width 46 height 7
